Goal: Task Accomplishment & Management: Complete application form

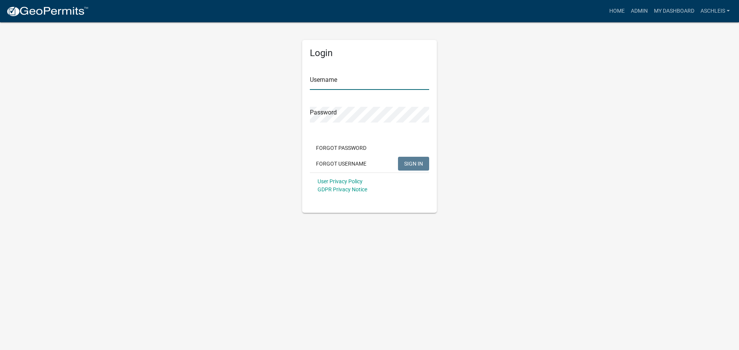
click at [350, 83] on input "Username" at bounding box center [369, 82] width 119 height 16
type input "aschleis"
click at [398, 157] on button "SIGN IN" at bounding box center [413, 164] width 31 height 14
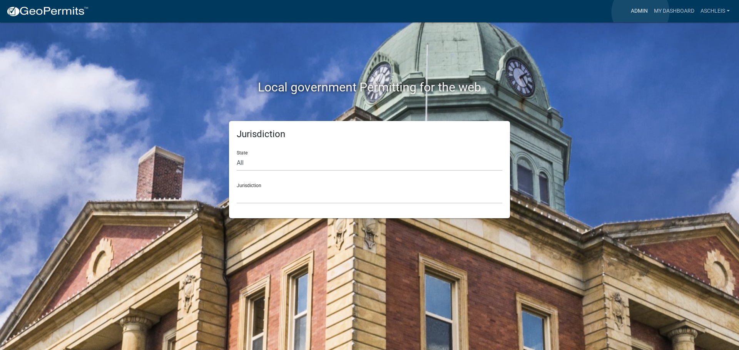
click at [640, 12] on link "Admin" at bounding box center [639, 11] width 23 height 15
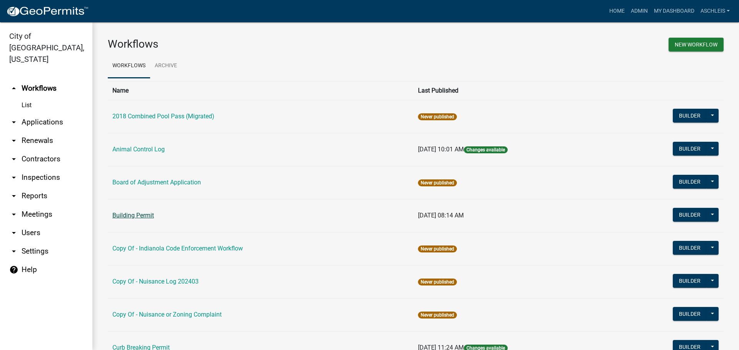
click at [147, 216] on link "Building Permit" at bounding box center [133, 215] width 42 height 7
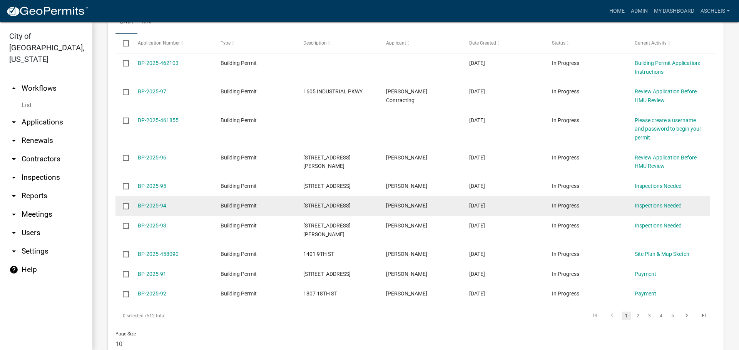
scroll to position [412, 0]
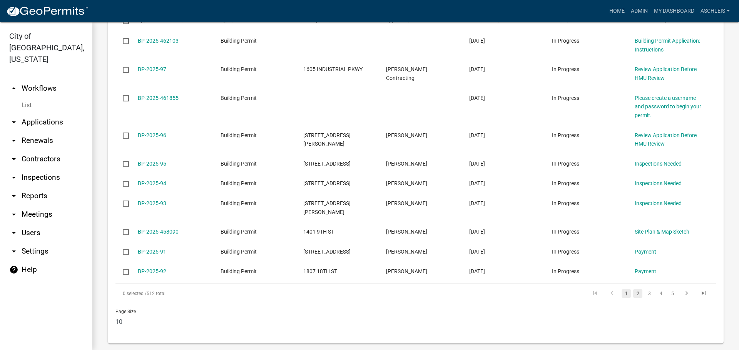
click at [634, 290] on link "2" at bounding box center [637, 294] width 9 height 8
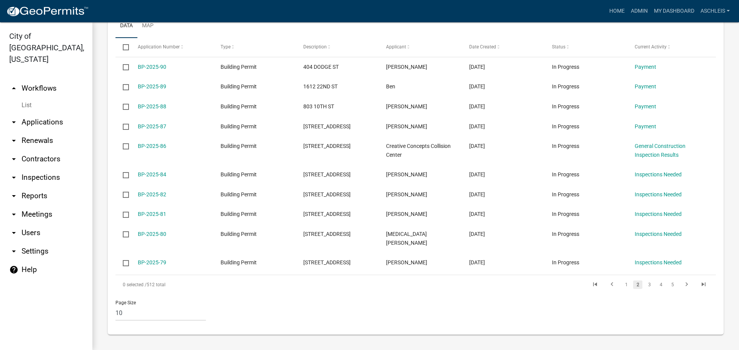
scroll to position [377, 0]
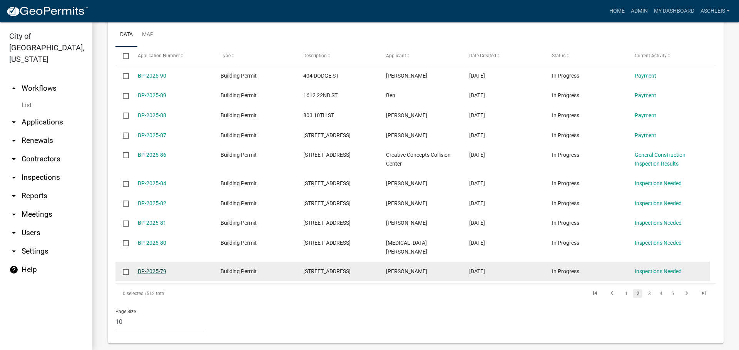
click at [155, 269] on link "BP-2025-79" at bounding box center [152, 272] width 28 height 6
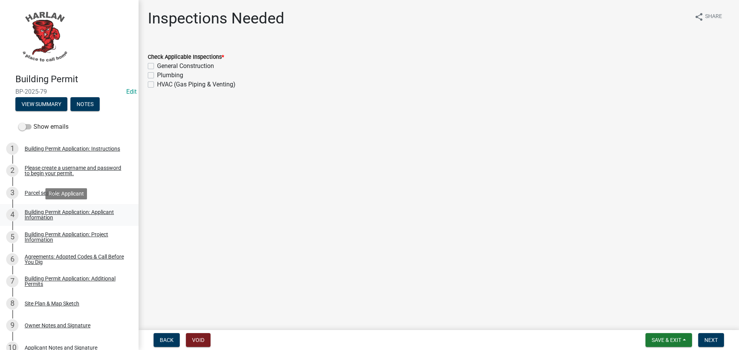
click at [42, 212] on div "Building Permit Application: Applicant Information" at bounding box center [76, 215] width 102 height 11
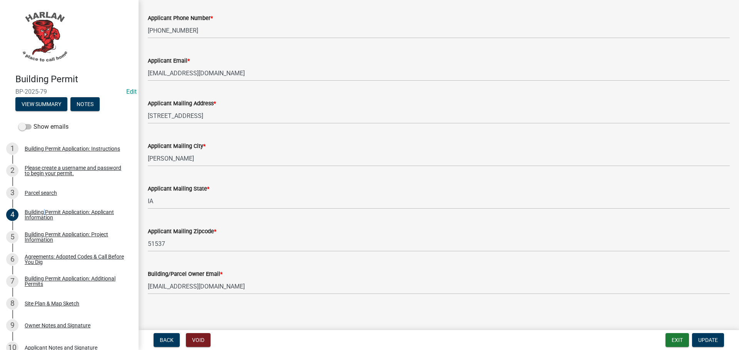
scroll to position [129, 0]
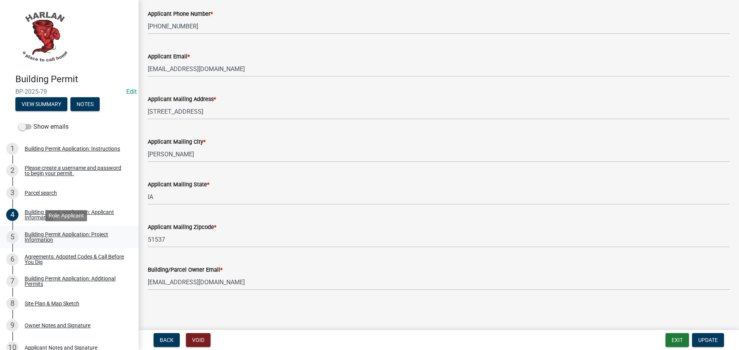
click at [44, 233] on div "Building Permit Application: Project Information" at bounding box center [76, 237] width 102 height 11
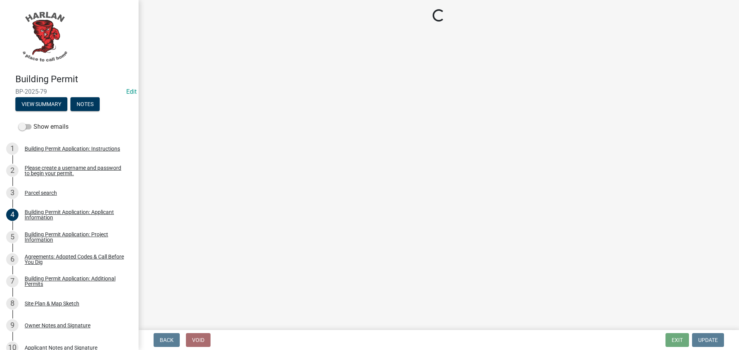
select select "57c12fbf-2104-401b-a871-4062d0a56bab"
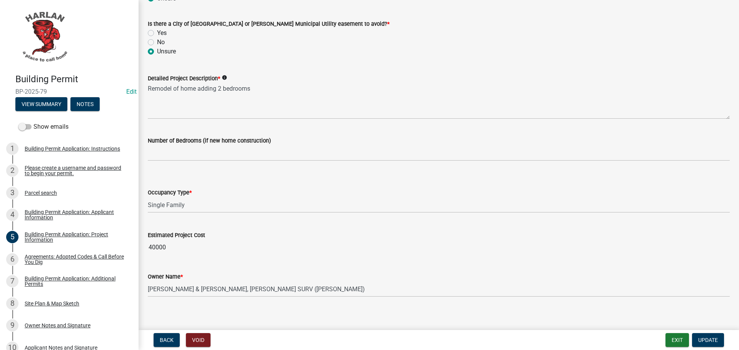
scroll to position [259, 0]
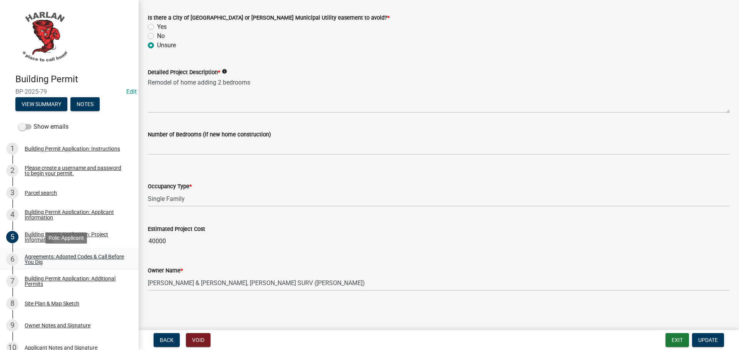
click at [71, 259] on div "Agreements: Adopted Codes & Call Before You Dig" at bounding box center [76, 259] width 102 height 11
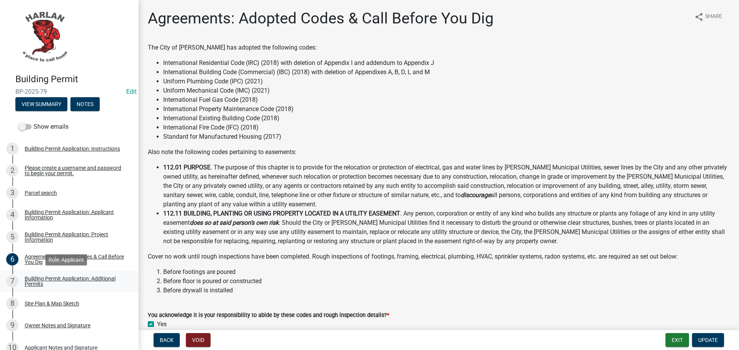
click at [70, 280] on div "Building Permit Application: Additional Permits" at bounding box center [76, 281] width 102 height 11
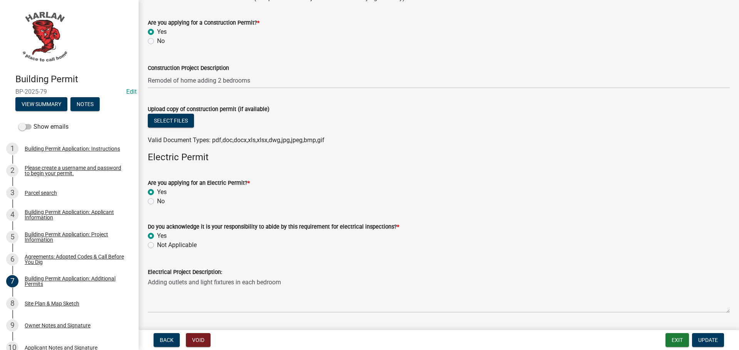
scroll to position [154, 0]
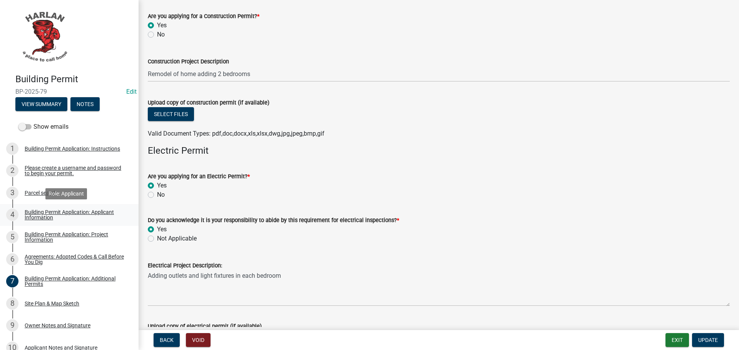
click at [55, 212] on div "Building Permit Application: Applicant Information" at bounding box center [76, 215] width 102 height 11
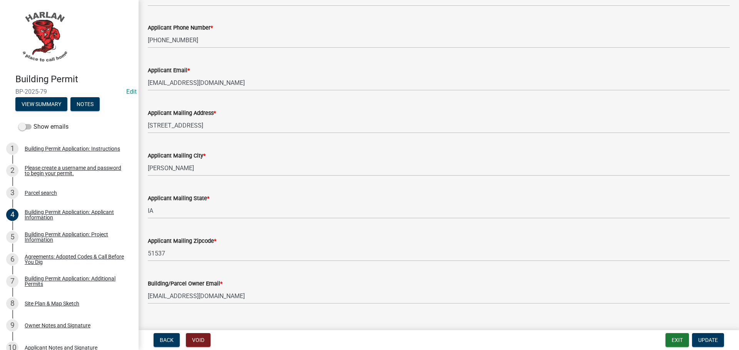
scroll to position [0, 0]
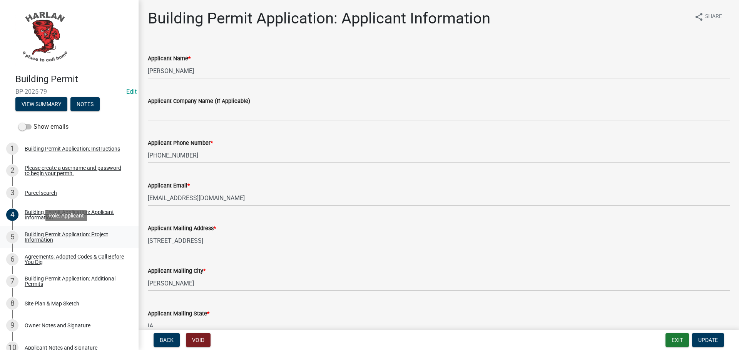
click at [64, 236] on div "Building Permit Application: Project Information" at bounding box center [76, 237] width 102 height 11
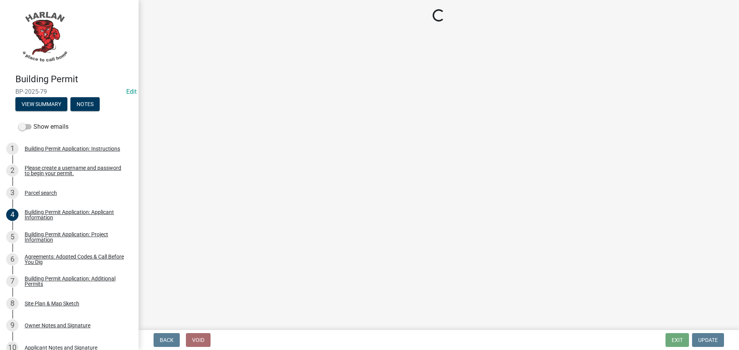
select select "57c12fbf-2104-401b-a871-4062d0a56bab"
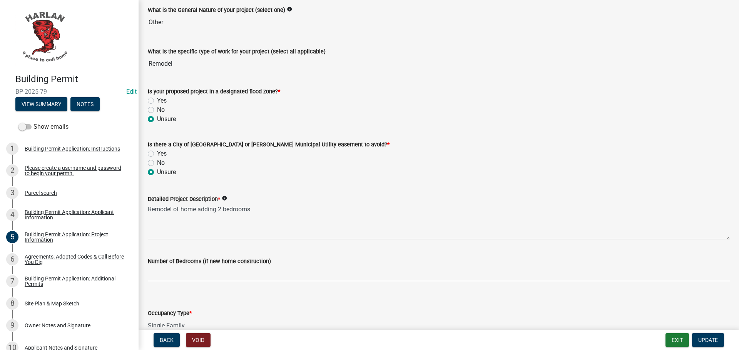
scroll to position [154, 0]
